Goal: Task Accomplishment & Management: Manage account settings

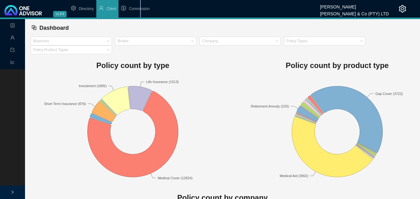
click at [140, 7] on span "Commission" at bounding box center [139, 9] width 21 height 4
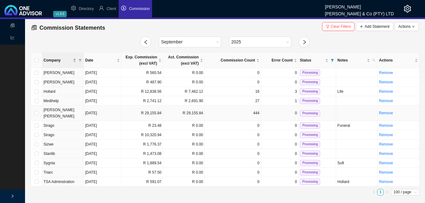
click at [106, 113] on td "[DATE]" at bounding box center [103, 113] width 38 height 15
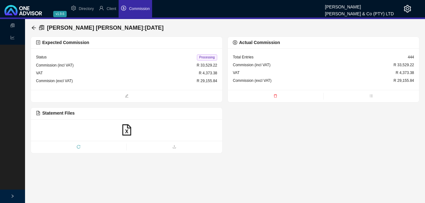
click at [210, 58] on span "Processing" at bounding box center [207, 57] width 20 height 6
click at [33, 27] on icon "arrow-left" at bounding box center [33, 27] width 5 height 5
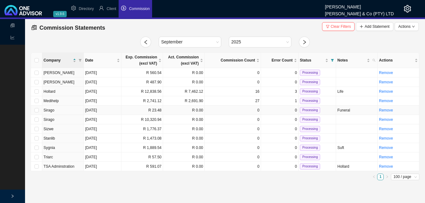
click at [111, 112] on td "Aug 26, 2025" at bounding box center [103, 110] width 38 height 9
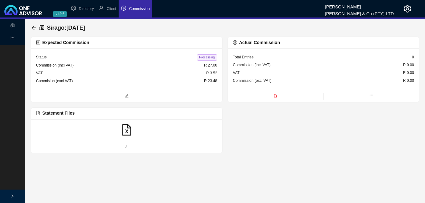
click at [127, 130] on icon "file-excel" at bounding box center [126, 129] width 9 height 11
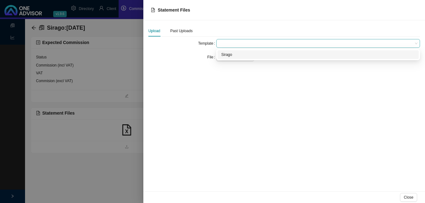
click at [223, 44] on span at bounding box center [318, 43] width 199 height 8
click at [229, 54] on div "Sirago" at bounding box center [318, 55] width 194 height 6
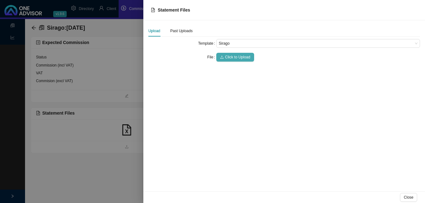
click at [229, 56] on span "Click to Upload" at bounding box center [237, 57] width 25 height 6
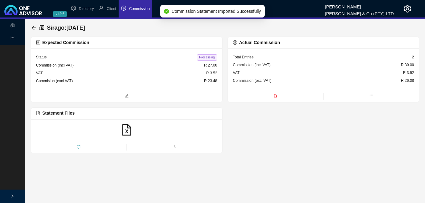
click at [180, 89] on div "Status Processing Commission (incl VAT) R 27.00 VAT R 3.52 Commision (excl VAT)…" at bounding box center [126, 69] width 191 height 42
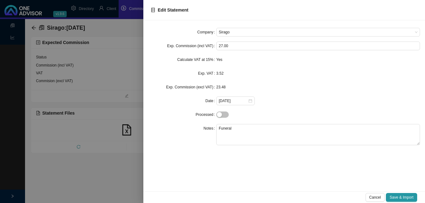
click at [126, 89] on div at bounding box center [212, 101] width 425 height 203
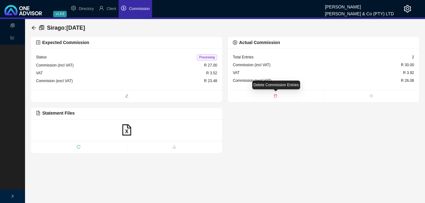
click at [276, 97] on icon "delete" at bounding box center [275, 96] width 4 height 4
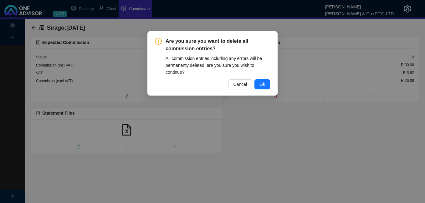
click at [263, 84] on span "Ok" at bounding box center [262, 84] width 6 height 7
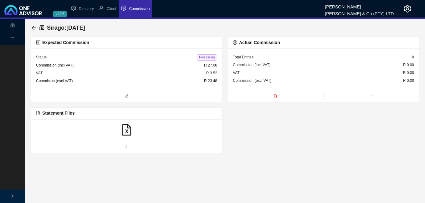
click at [126, 130] on icon "file-excel" at bounding box center [126, 129] width 9 height 11
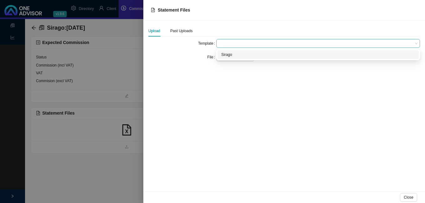
click at [233, 44] on span at bounding box center [318, 43] width 199 height 8
click at [230, 54] on div "Sirago" at bounding box center [318, 55] width 194 height 6
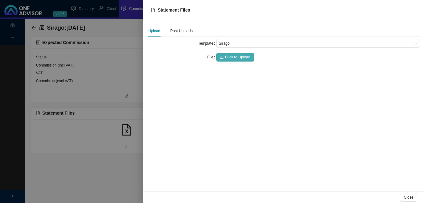
click at [230, 55] on span "Click to Upload" at bounding box center [237, 57] width 25 height 6
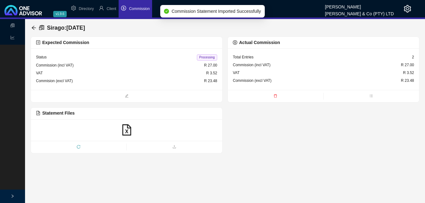
click at [201, 55] on span "Processing" at bounding box center [207, 57] width 20 height 6
click at [34, 28] on icon "arrow-left" at bounding box center [33, 27] width 5 height 5
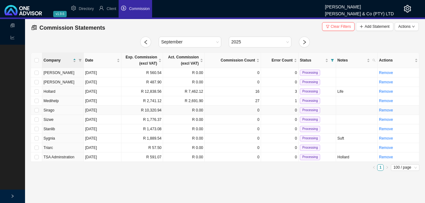
click at [138, 111] on td "R 10,320.94" at bounding box center [142, 110] width 42 height 9
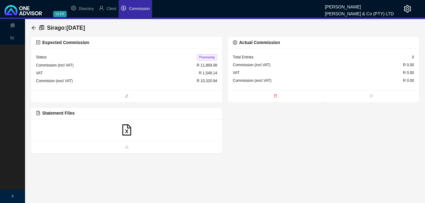
click at [126, 130] on icon "file-excel" at bounding box center [126, 129] width 11 height 11
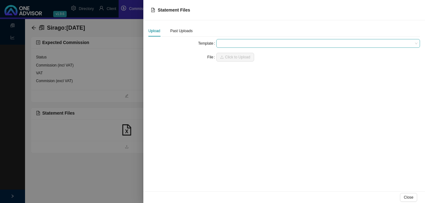
click at [234, 44] on span at bounding box center [318, 43] width 199 height 8
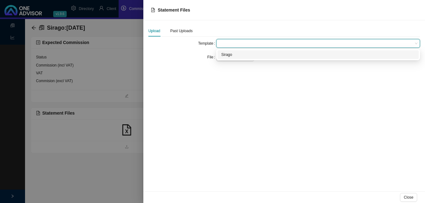
click at [233, 55] on div "Sirago" at bounding box center [318, 55] width 194 height 6
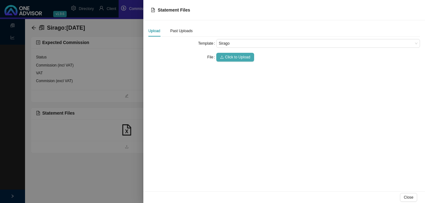
click at [233, 55] on span "Click to Upload" at bounding box center [237, 57] width 25 height 6
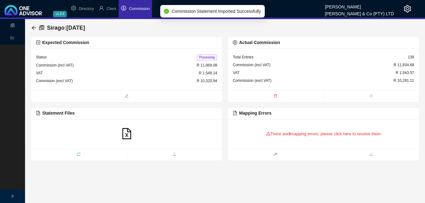
click at [282, 132] on div "There are 3 mapping errors, please click here to resolve them" at bounding box center [323, 133] width 181 height 19
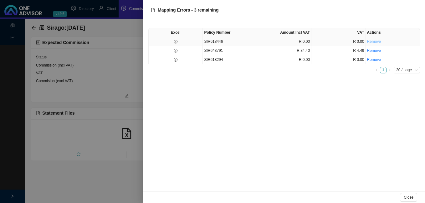
click at [373, 42] on link "Remove" at bounding box center [374, 41] width 14 height 4
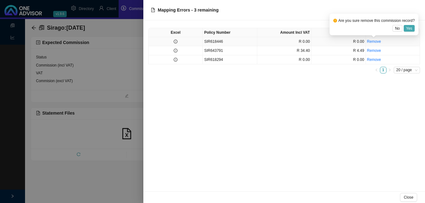
click at [408, 28] on span "Yes" at bounding box center [409, 28] width 6 height 6
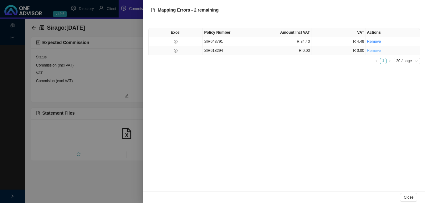
click at [375, 50] on link "Remove" at bounding box center [374, 50] width 14 height 4
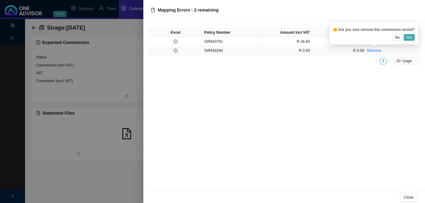
click at [409, 35] on span "Yes" at bounding box center [409, 37] width 6 height 6
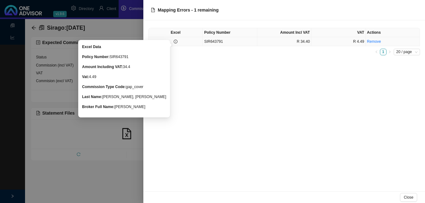
click at [174, 42] on icon "info-circle" at bounding box center [175, 42] width 4 height 4
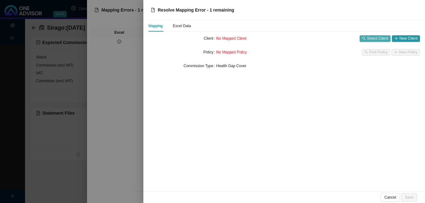
click at [372, 39] on span "Select Client" at bounding box center [377, 38] width 21 height 6
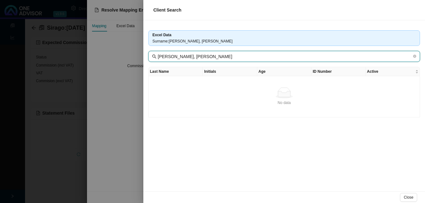
drag, startPoint x: 169, startPoint y: 56, endPoint x: 202, endPoint y: 58, distance: 32.3
click at [202, 58] on input "Harris, Hilton" at bounding box center [285, 56] width 254 height 7
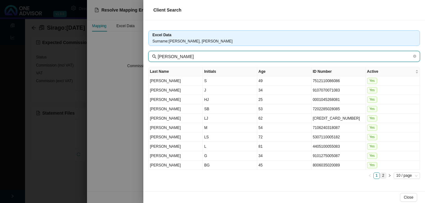
type input "Harris"
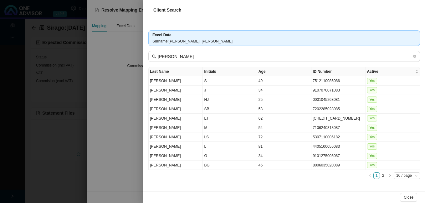
click at [384, 175] on link "2" at bounding box center [383, 176] width 6 height 6
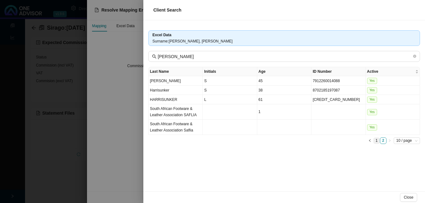
click at [377, 141] on link "1" at bounding box center [376, 141] width 6 height 6
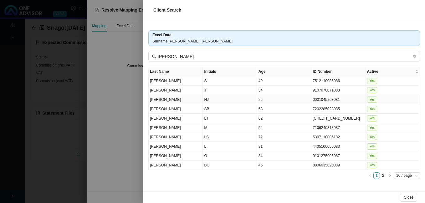
click at [316, 102] on td "0001045268081" at bounding box center [338, 99] width 54 height 9
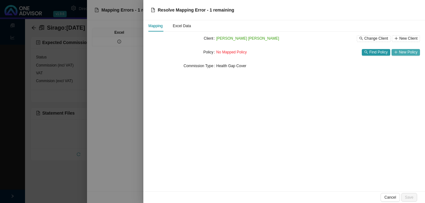
click at [408, 52] on span "New Policy" at bounding box center [408, 52] width 18 height 6
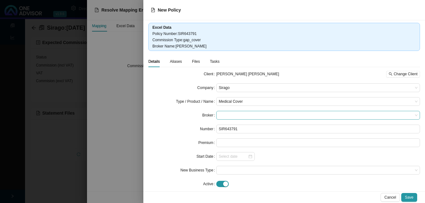
click at [236, 117] on span at bounding box center [318, 115] width 199 height 8
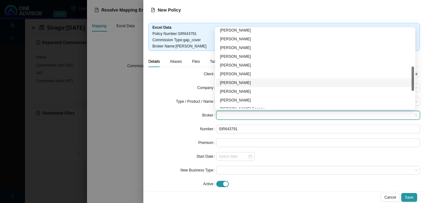
scroll to position [183, 0]
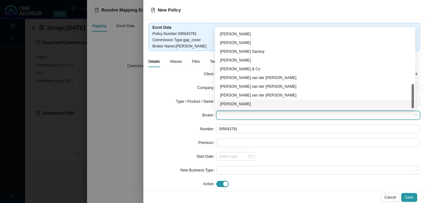
click at [269, 106] on div "[PERSON_NAME]" at bounding box center [315, 104] width 190 height 6
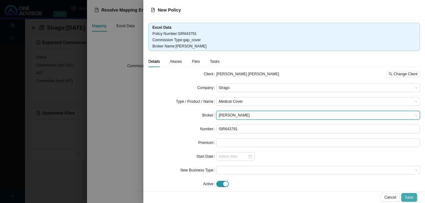
click at [408, 197] on span "Save" at bounding box center [409, 197] width 8 height 6
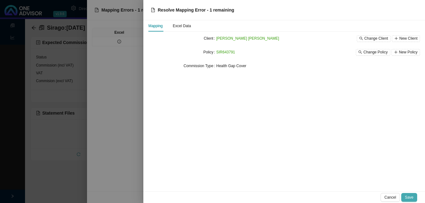
click at [412, 198] on span "Save" at bounding box center [409, 197] width 8 height 6
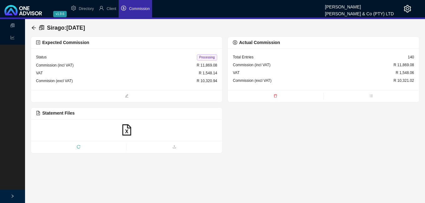
click at [205, 60] on span "Processing" at bounding box center [207, 57] width 20 height 6
click at [32, 27] on icon "arrow-left" at bounding box center [33, 27] width 5 height 5
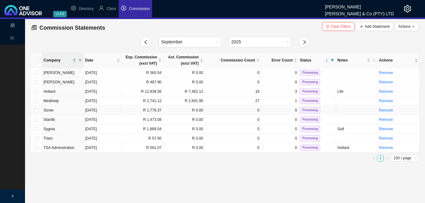
click at [157, 111] on td "R 1,776.37" at bounding box center [142, 110] width 42 height 9
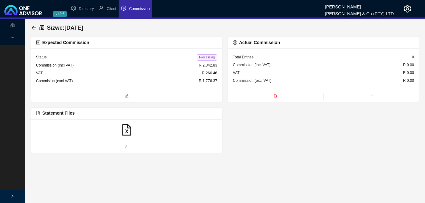
click at [127, 128] on icon "file-excel" at bounding box center [126, 129] width 11 height 11
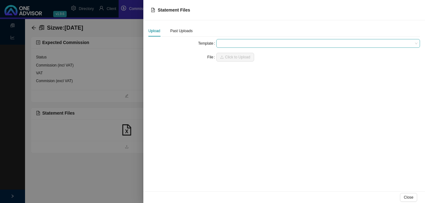
click at [226, 46] on span at bounding box center [318, 43] width 199 height 8
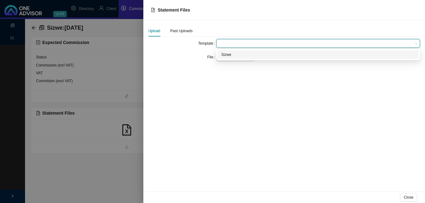
click at [225, 54] on div "Sizwe" at bounding box center [318, 55] width 194 height 6
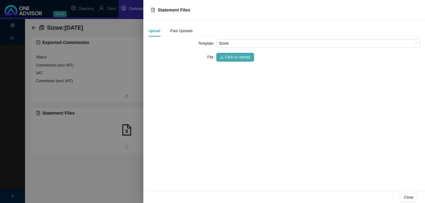
click at [225, 57] on span "Click to Upload" at bounding box center [237, 57] width 25 height 6
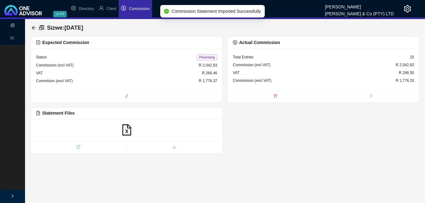
click at [206, 58] on span "Processing" at bounding box center [207, 57] width 20 height 6
click at [33, 28] on icon "arrow-left" at bounding box center [33, 27] width 5 height 5
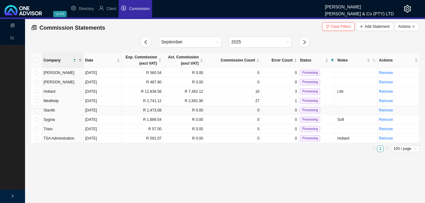
click at [154, 112] on td "R 1,473.08" at bounding box center [142, 110] width 42 height 9
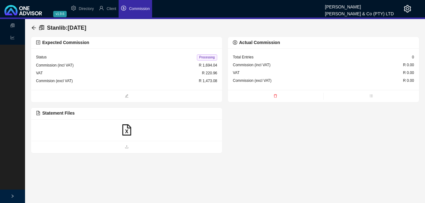
click at [123, 131] on icon "file-excel" at bounding box center [126, 129] width 9 height 11
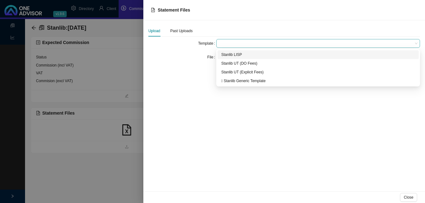
click at [232, 42] on span at bounding box center [318, 43] width 199 height 8
click at [229, 55] on div "Stanlib LISP" at bounding box center [318, 55] width 194 height 6
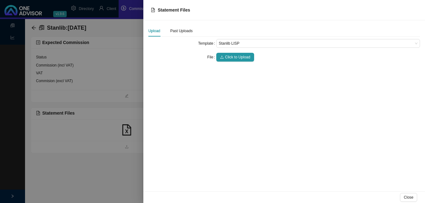
click at [229, 55] on span "Click to Upload" at bounding box center [237, 57] width 25 height 6
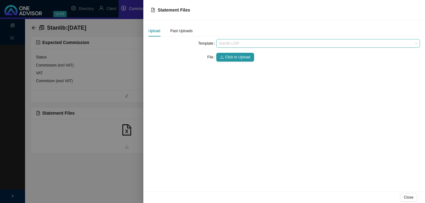
click at [239, 44] on span "Stanlib LISP" at bounding box center [318, 43] width 199 height 8
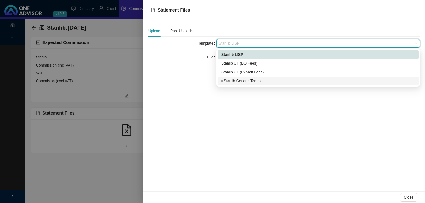
click at [237, 83] on div " Stanlib Generic Template" at bounding box center [318, 81] width 194 height 6
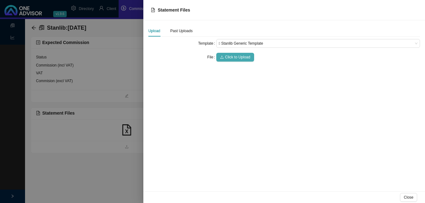
click at [236, 57] on span "Click to Upload" at bounding box center [237, 57] width 25 height 6
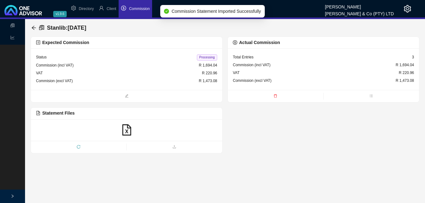
click at [204, 58] on span "Processing" at bounding box center [207, 57] width 20 height 6
click at [33, 26] on icon "arrow-left" at bounding box center [33, 27] width 5 height 5
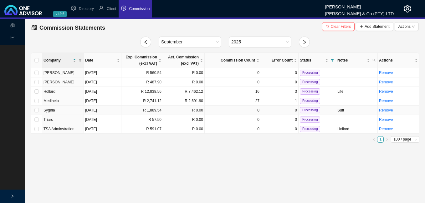
click at [150, 109] on td "R 1,889.54" at bounding box center [142, 110] width 42 height 9
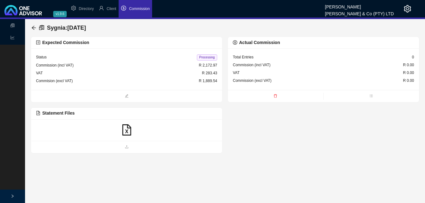
click at [123, 133] on icon "file-excel" at bounding box center [126, 129] width 11 height 11
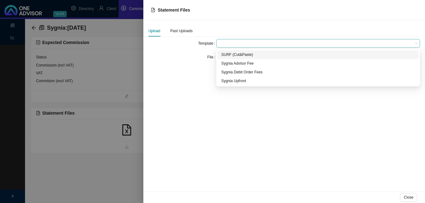
click at [223, 41] on span at bounding box center [318, 43] width 199 height 8
click at [221, 53] on div "SURF (Cut&Paste)" at bounding box center [318, 55] width 194 height 6
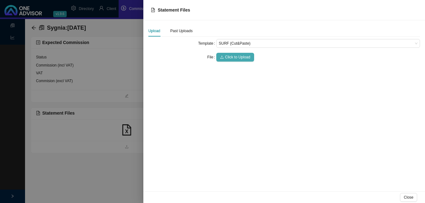
click at [220, 55] on button "Click to Upload" at bounding box center [235, 57] width 38 height 9
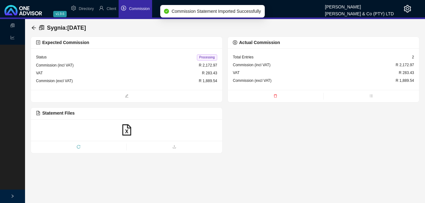
click at [208, 54] on span "Processing" at bounding box center [207, 57] width 20 height 6
click at [33, 27] on icon "arrow-left" at bounding box center [33, 27] width 5 height 5
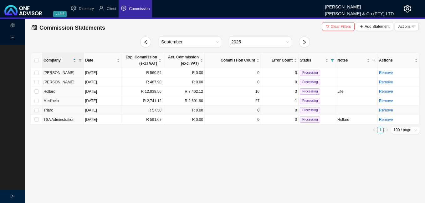
click at [183, 112] on td "R 0.00" at bounding box center [184, 110] width 42 height 9
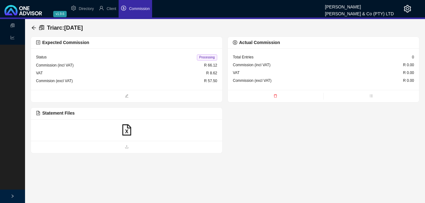
click at [126, 131] on icon "file-excel" at bounding box center [126, 129] width 9 height 11
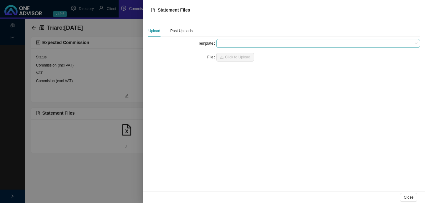
click at [230, 42] on span at bounding box center [318, 43] width 199 height 8
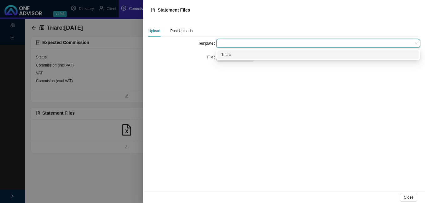
click at [227, 54] on div "Triarc" at bounding box center [318, 55] width 194 height 6
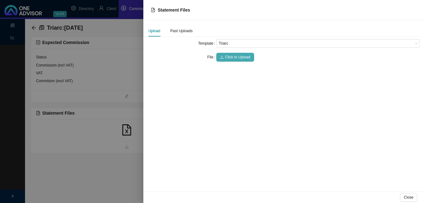
click at [227, 54] on span "Click to Upload" at bounding box center [237, 57] width 25 height 6
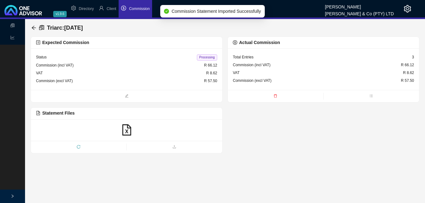
drag, startPoint x: 204, startPoint y: 55, endPoint x: 179, endPoint y: 58, distance: 25.4
click at [204, 55] on span "Processing" at bounding box center [207, 57] width 20 height 6
click at [34, 27] on icon "arrow-left" at bounding box center [33, 27] width 5 height 5
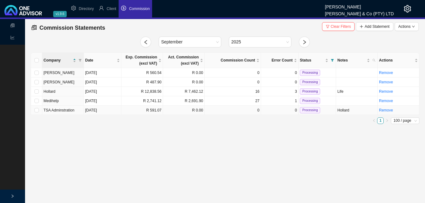
click at [140, 110] on td "R 591.07" at bounding box center [142, 110] width 42 height 9
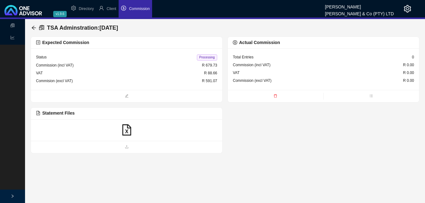
click at [125, 128] on icon "file-excel" at bounding box center [126, 129] width 11 height 11
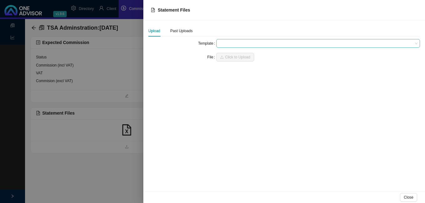
click at [227, 46] on span at bounding box center [318, 43] width 199 height 8
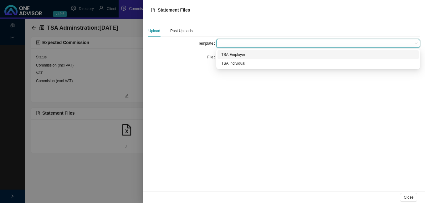
click at [226, 57] on div "TSA Employer" at bounding box center [318, 55] width 194 height 6
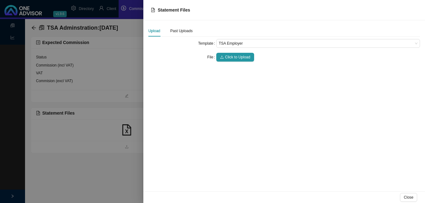
click at [226, 57] on span "Click to Upload" at bounding box center [237, 57] width 25 height 6
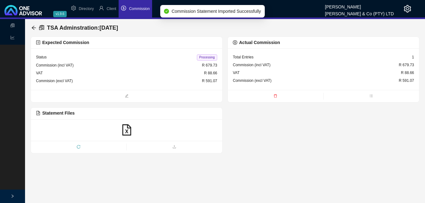
click at [205, 58] on span "Processing" at bounding box center [207, 57] width 20 height 6
click at [33, 28] on icon "arrow-left" at bounding box center [33, 27] width 5 height 5
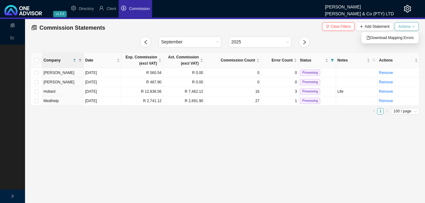
click at [412, 26] on icon "down" at bounding box center [412, 26] width 3 height 3
click at [393, 37] on span "Download Mapping Errors" at bounding box center [389, 38] width 47 height 6
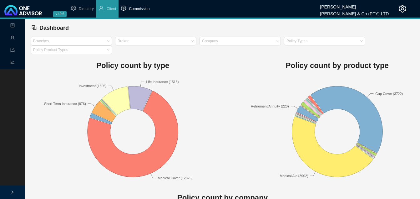
click at [135, 9] on span "Commission" at bounding box center [139, 9] width 21 height 4
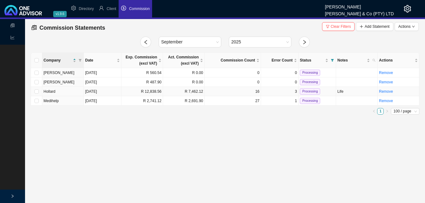
click at [151, 94] on td "R 12,838.56" at bounding box center [142, 91] width 42 height 9
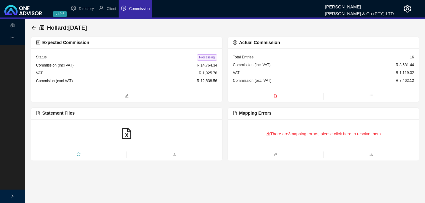
click at [289, 133] on b "3" at bounding box center [289, 134] width 2 height 5
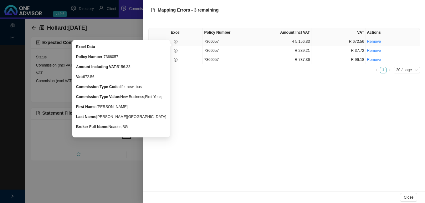
click at [176, 40] on icon "info-circle" at bounding box center [175, 42] width 4 height 4
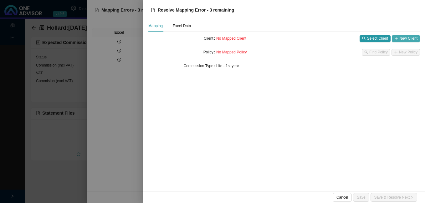
click at [404, 38] on span "New Client" at bounding box center [408, 38] width 18 height 6
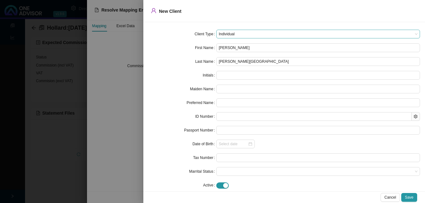
click at [251, 32] on span "Individual" at bounding box center [318, 34] width 199 height 8
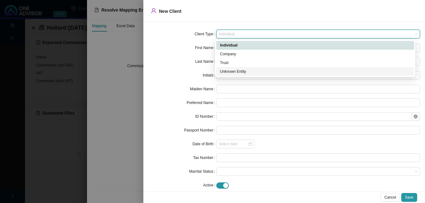
click at [253, 72] on div "Unknown Entity" at bounding box center [315, 71] width 190 height 6
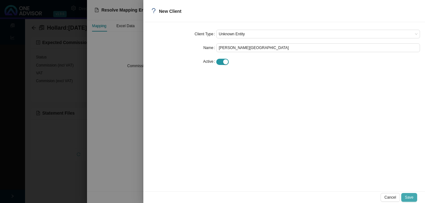
click at [406, 195] on span "Save" at bounding box center [409, 197] width 8 height 6
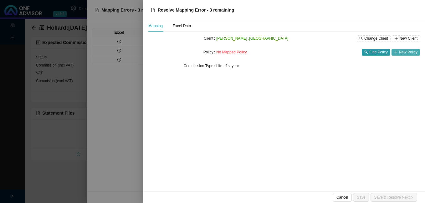
click at [408, 52] on span "New Policy" at bounding box center [408, 52] width 18 height 6
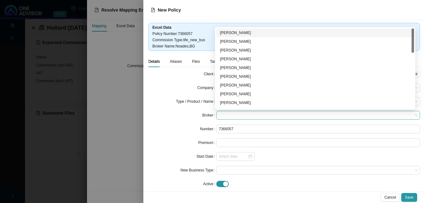
click at [263, 116] on span at bounding box center [318, 115] width 199 height 8
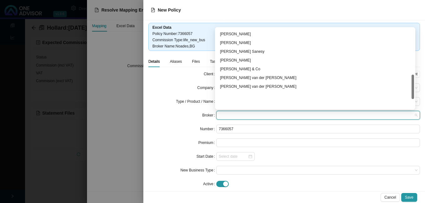
scroll to position [120, 0]
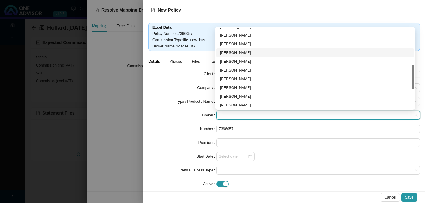
click at [247, 52] on div "[PERSON_NAME]" at bounding box center [315, 53] width 190 height 6
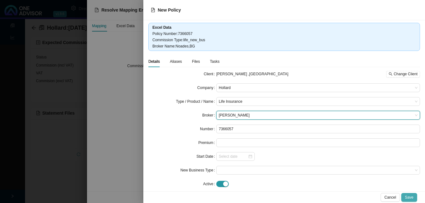
click at [407, 196] on span "Save" at bounding box center [409, 197] width 8 height 6
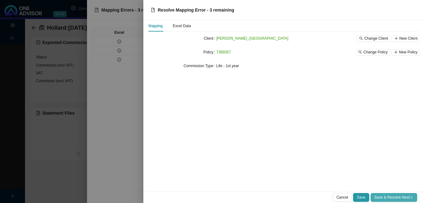
click at [399, 194] on button "Save & Resolve Next" at bounding box center [393, 197] width 47 height 9
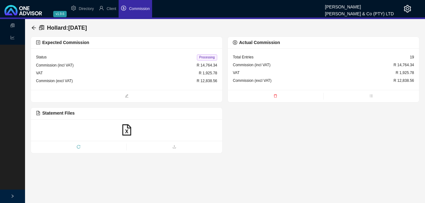
click at [208, 59] on span "Processing" at bounding box center [207, 57] width 20 height 6
click at [34, 28] on icon "arrow-left" at bounding box center [33, 27] width 5 height 5
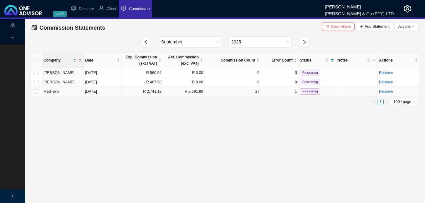
click at [175, 93] on td "R 2,691.90" at bounding box center [184, 91] width 42 height 9
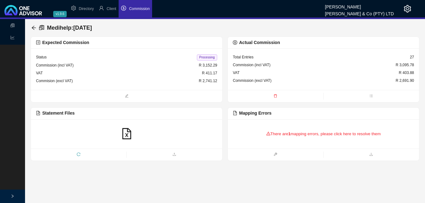
click at [292, 133] on div "There are 1 mapping errors, please click here to resolve them" at bounding box center [323, 133] width 181 height 19
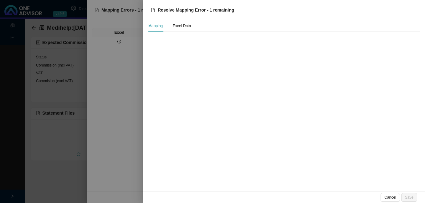
click at [121, 42] on div at bounding box center [212, 101] width 425 height 203
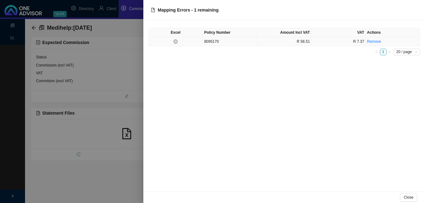
click at [184, 42] on td at bounding box center [175, 41] width 54 height 9
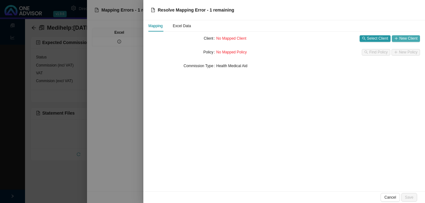
click at [407, 38] on span "New Client" at bounding box center [408, 38] width 18 height 6
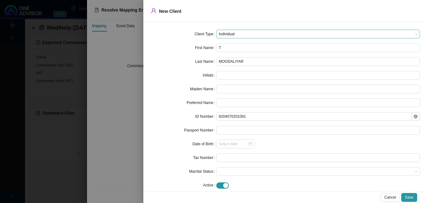
click at [255, 35] on span "Individual" at bounding box center [318, 34] width 199 height 8
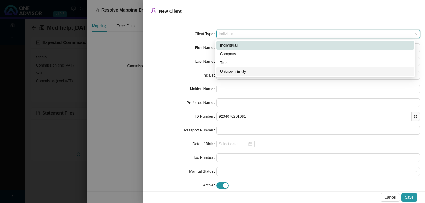
click at [245, 73] on div "Unknown Entity" at bounding box center [315, 71] width 190 height 6
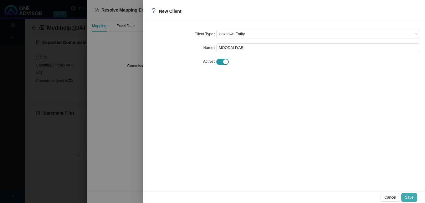
click at [408, 196] on span "Save" at bounding box center [409, 197] width 8 height 6
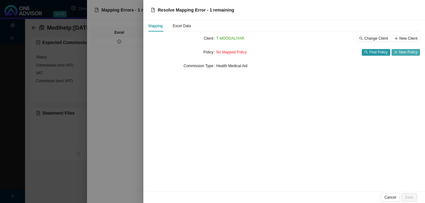
click at [401, 53] on span "New Policy" at bounding box center [408, 52] width 18 height 6
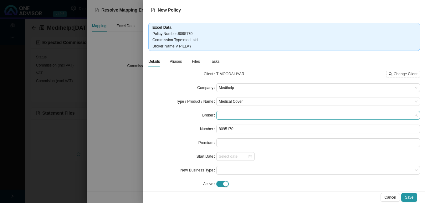
click at [229, 116] on span at bounding box center [318, 115] width 199 height 8
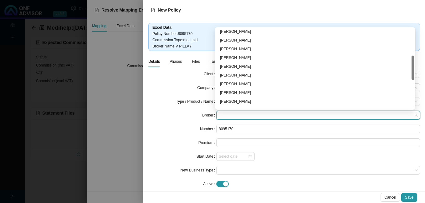
scroll to position [120, 0]
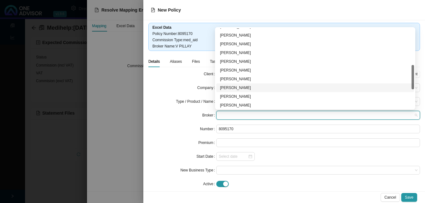
click at [239, 89] on div "[PERSON_NAME]" at bounding box center [315, 88] width 190 height 6
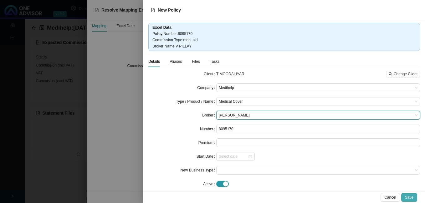
click at [409, 196] on span "Save" at bounding box center [409, 197] width 8 height 6
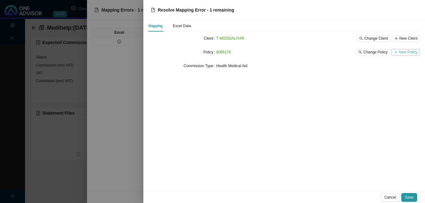
click at [398, 55] on button "New Policy" at bounding box center [405, 52] width 28 height 7
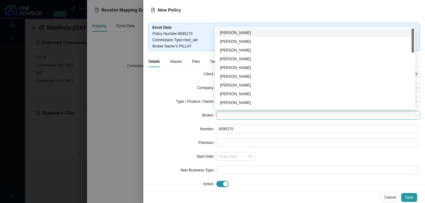
click at [263, 114] on span at bounding box center [318, 115] width 199 height 8
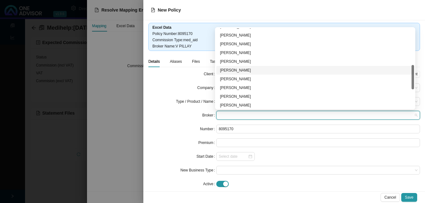
scroll to position [151, 0]
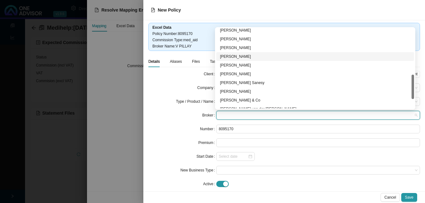
click at [244, 54] on div "[PERSON_NAME]" at bounding box center [315, 56] width 190 height 6
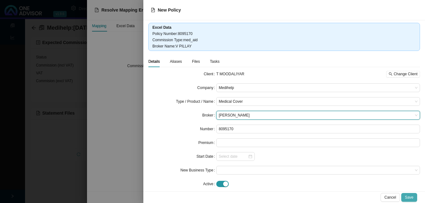
click at [411, 194] on button "Save" at bounding box center [409, 197] width 16 height 9
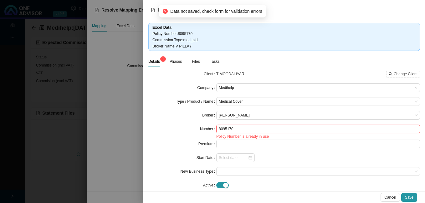
click at [130, 145] on div at bounding box center [212, 101] width 425 height 203
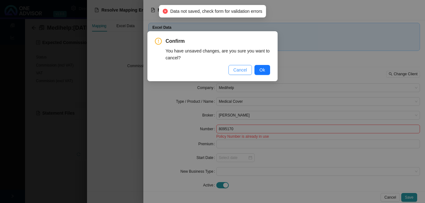
click at [248, 72] on button "Cancel" at bounding box center [240, 70] width 24 height 10
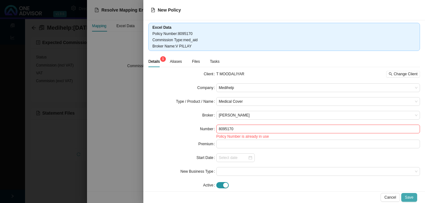
click at [411, 199] on span "Save" at bounding box center [409, 197] width 8 height 6
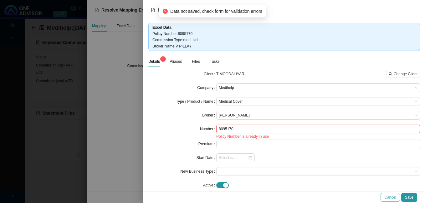
click at [391, 196] on span "Cancel" at bounding box center [390, 197] width 12 height 6
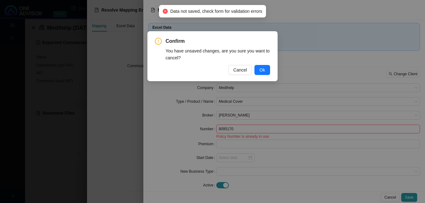
click at [268, 62] on div "Confirm You have unsaved changes, are you sure you want to cancel? Cancel Ok" at bounding box center [212, 57] width 115 height 38
click at [264, 71] on span "Ok" at bounding box center [262, 70] width 6 height 7
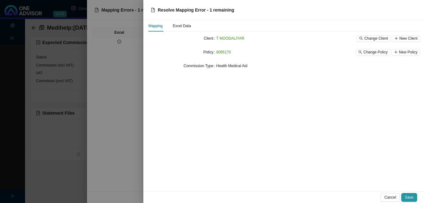
click at [133, 91] on div at bounding box center [212, 101] width 425 height 203
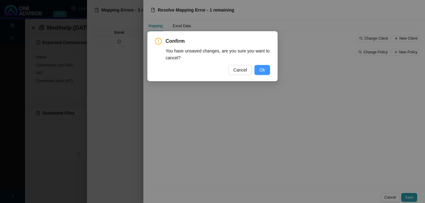
click at [264, 71] on span "Ok" at bounding box center [262, 70] width 6 height 7
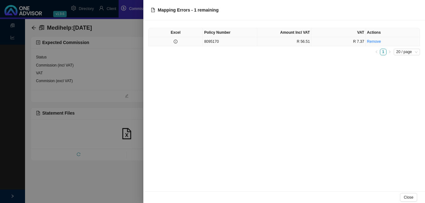
click at [179, 42] on td at bounding box center [175, 41] width 54 height 9
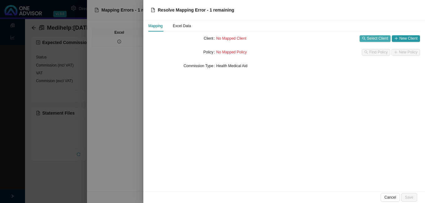
click at [380, 39] on span "Select Client" at bounding box center [377, 38] width 21 height 6
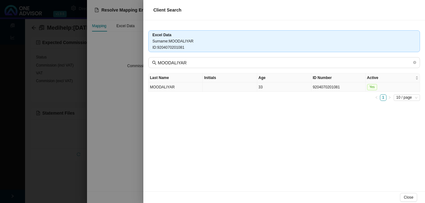
click at [279, 90] on td "33" at bounding box center [284, 87] width 54 height 9
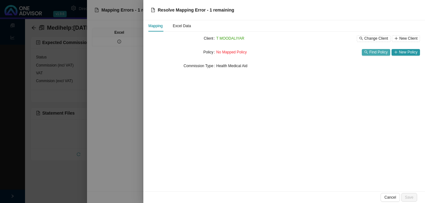
click at [372, 51] on span "Find Policy" at bounding box center [378, 52] width 18 height 6
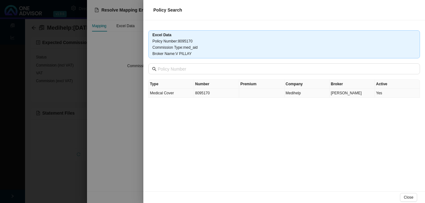
click at [262, 92] on td at bounding box center [261, 93] width 45 height 9
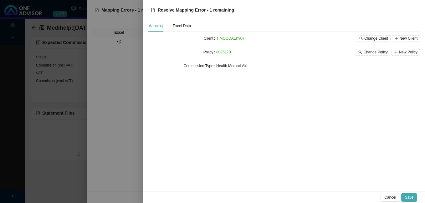
click at [407, 198] on span "Save" at bounding box center [409, 197] width 8 height 6
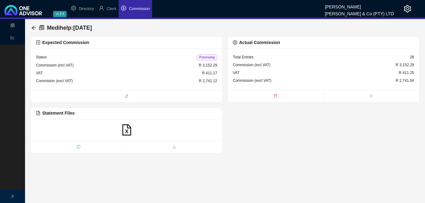
click at [204, 56] on span "Processing" at bounding box center [207, 57] width 20 height 6
click at [33, 27] on icon "arrow-left" at bounding box center [33, 27] width 5 height 5
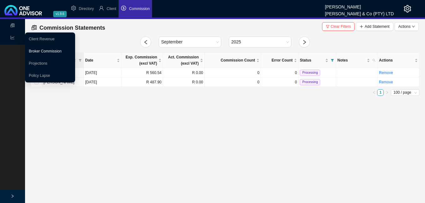
click at [47, 53] on link "Broker Commission" at bounding box center [45, 51] width 33 height 4
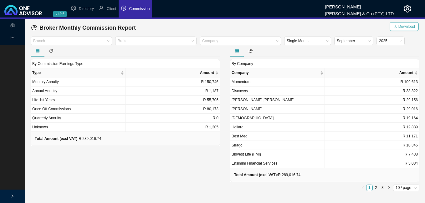
click at [403, 25] on span "Download" at bounding box center [406, 26] width 17 height 6
